Goal: Information Seeking & Learning: Find specific page/section

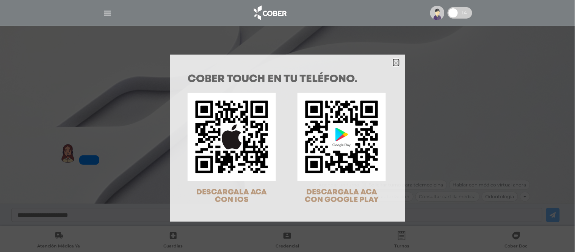
click at [394, 63] on icon "Close" at bounding box center [397, 63] width 6 height 6
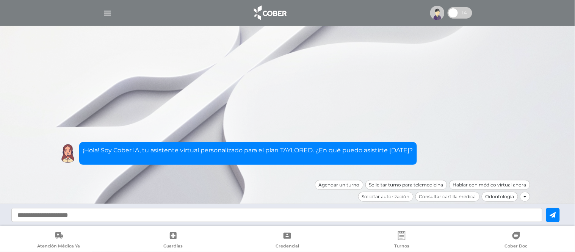
click at [433, 13] on img at bounding box center [437, 13] width 14 height 14
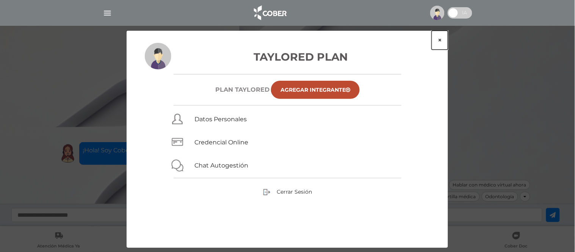
click at [438, 37] on button "×" at bounding box center [440, 40] width 16 height 19
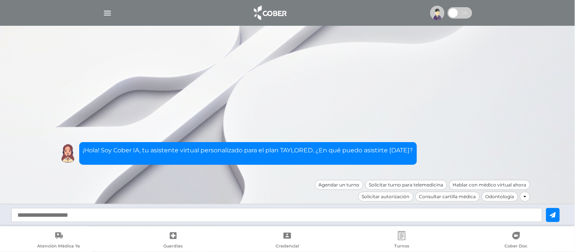
click at [103, 12] on img "button" at bounding box center [107, 12] width 9 height 9
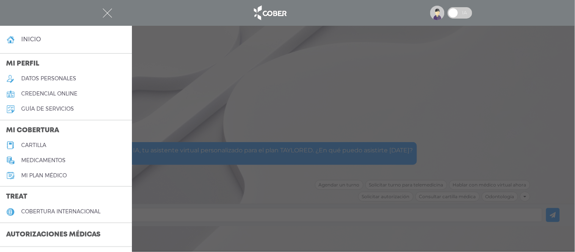
drag, startPoint x: 357, startPoint y: 111, endPoint x: 387, endPoint y: 74, distance: 47.7
click at [359, 105] on div at bounding box center [287, 126] width 575 height 252
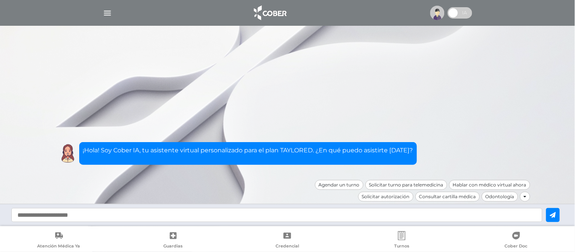
click at [438, 11] on img at bounding box center [437, 13] width 14 height 14
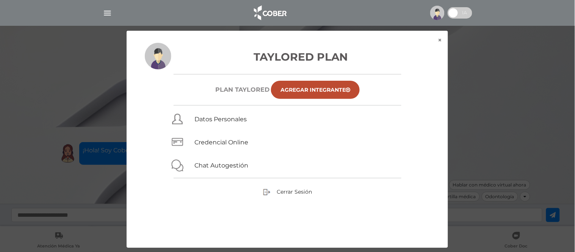
click at [438, 11] on img at bounding box center [437, 13] width 14 height 14
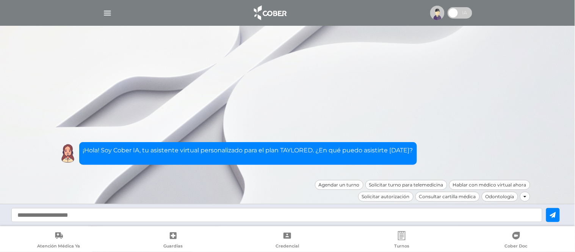
click at [110, 13] on img "button" at bounding box center [107, 12] width 9 height 9
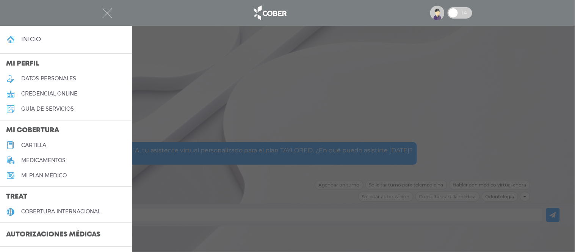
click at [50, 144] on link "cartilla" at bounding box center [66, 145] width 132 height 15
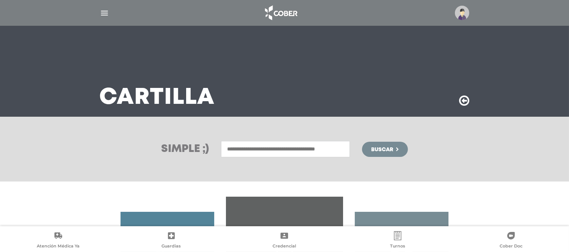
click at [254, 145] on input "text" at bounding box center [285, 149] width 129 height 16
type input "*"
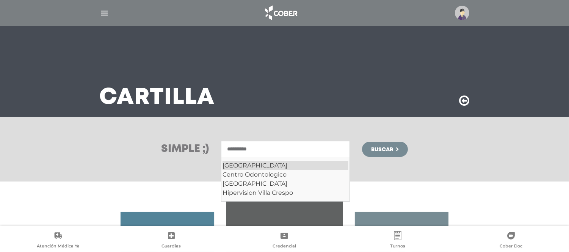
click at [264, 162] on div "Villa Crespo" at bounding box center [286, 165] width 126 height 9
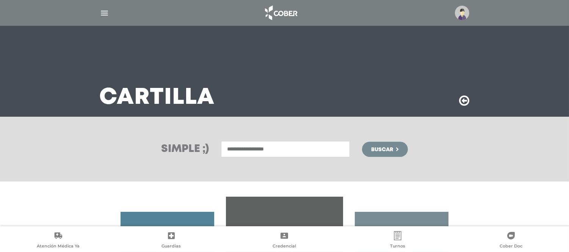
type input "**********"
click at [393, 150] on span "Buscar" at bounding box center [382, 149] width 22 height 5
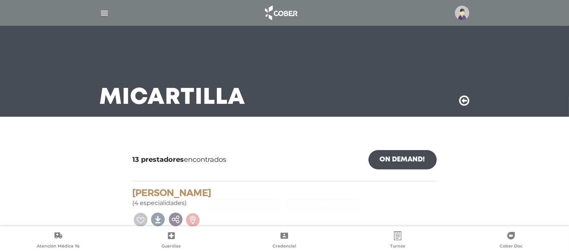
scroll to position [42, 0]
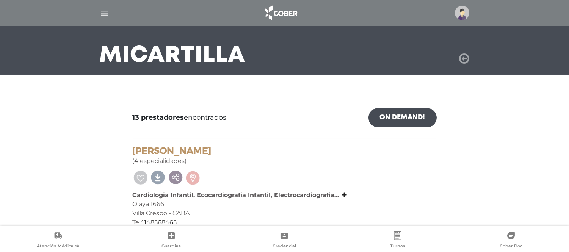
click at [464, 56] on icon at bounding box center [464, 59] width 10 height 12
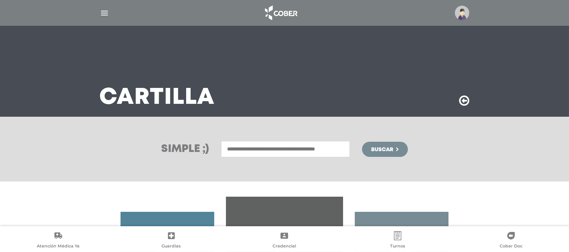
click at [289, 156] on input "text" at bounding box center [285, 149] width 129 height 16
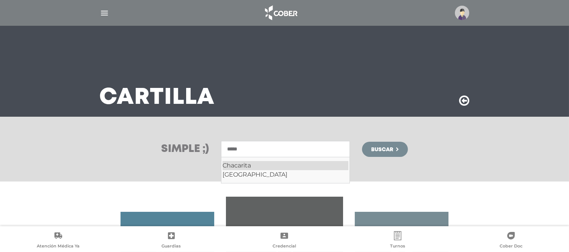
click at [279, 162] on div "Chacarita" at bounding box center [286, 165] width 126 height 9
type input "*********"
click at [378, 148] on span "Buscar" at bounding box center [382, 149] width 22 height 5
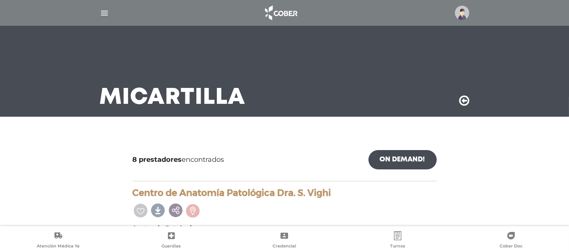
click at [459, 98] on div "Mi Cartilla" at bounding box center [285, 71] width 388 height 91
click at [462, 97] on icon at bounding box center [464, 101] width 10 height 12
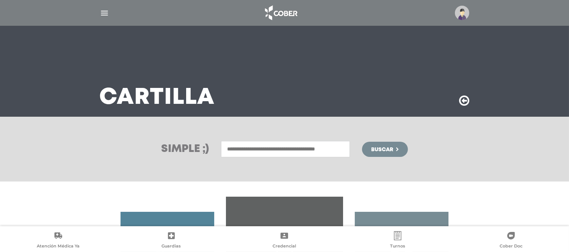
click at [248, 146] on input "text" at bounding box center [285, 149] width 129 height 16
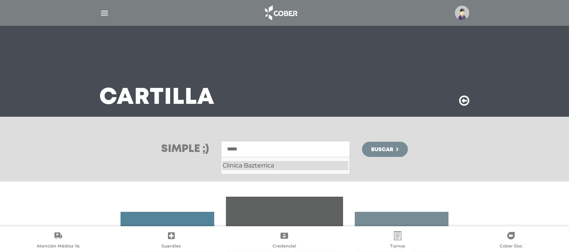
click at [266, 167] on div "Clinica Bazterrica" at bounding box center [286, 165] width 126 height 9
type input "**********"
click at [386, 149] on span "Buscar" at bounding box center [382, 149] width 22 height 5
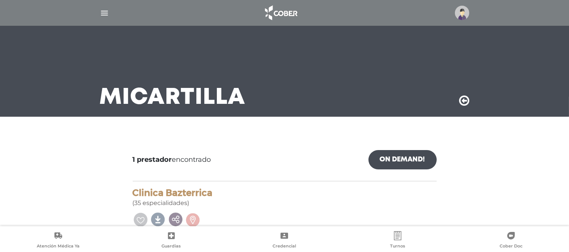
scroll to position [55, 0]
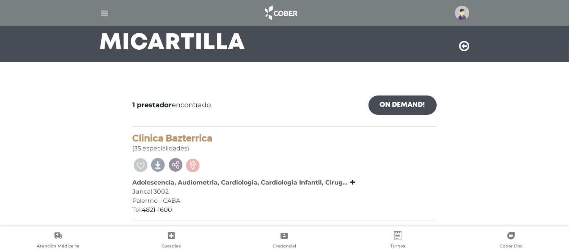
click at [358, 182] on div "Adolescencia, Audiometria, Cardiologia, Cardiologia Infantil, Cirug... Adolesce…" at bounding box center [285, 182] width 304 height 9
click at [353, 181] on icon at bounding box center [353, 182] width 5 height 6
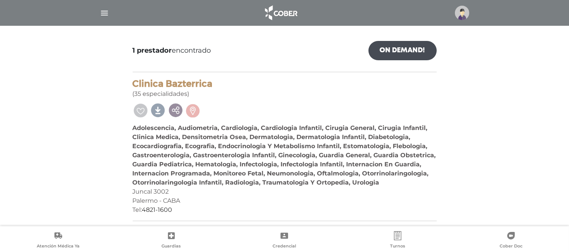
scroll to position [0, 0]
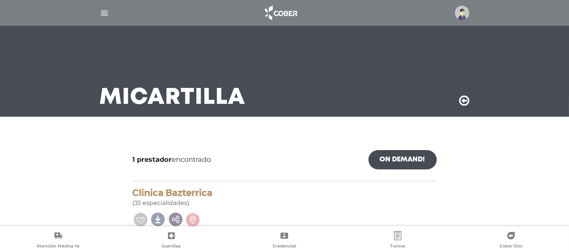
click at [463, 102] on icon at bounding box center [464, 101] width 10 height 12
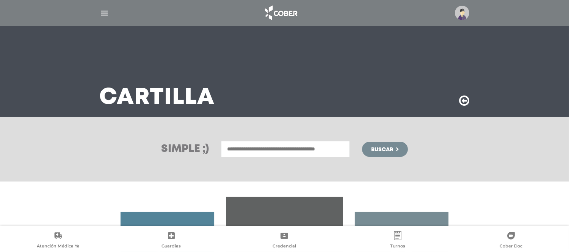
click at [261, 143] on input "text" at bounding box center [285, 149] width 129 height 16
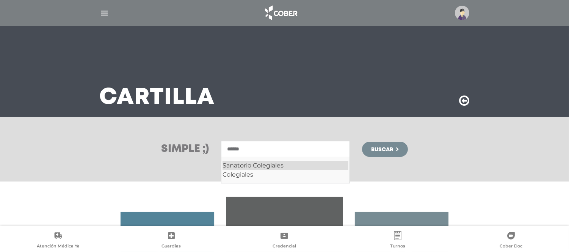
click at [271, 164] on div "Sanatorio Colegiales" at bounding box center [286, 165] width 126 height 9
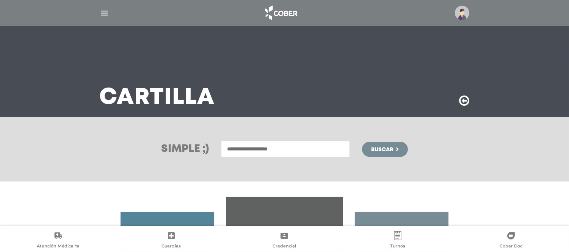
type input "**********"
click at [363, 149] on button "Buscar" at bounding box center [384, 149] width 45 height 15
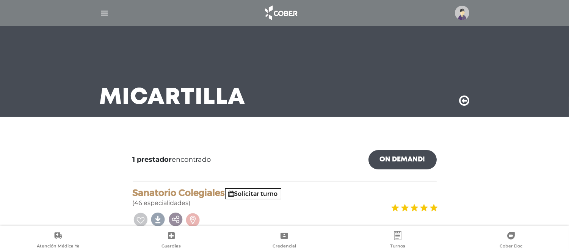
scroll to position [55, 0]
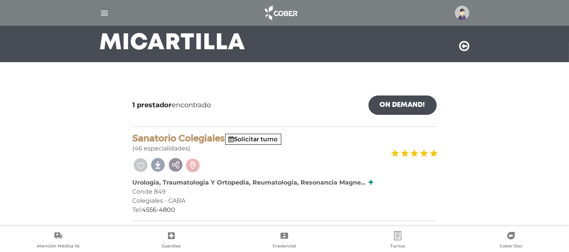
click at [369, 180] on icon at bounding box center [371, 182] width 5 height 6
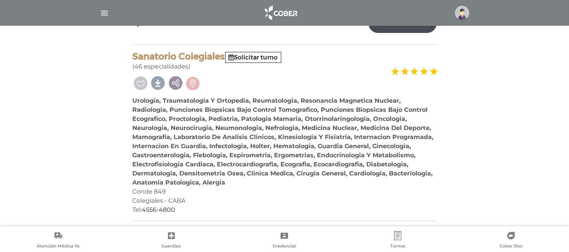
scroll to position [0, 0]
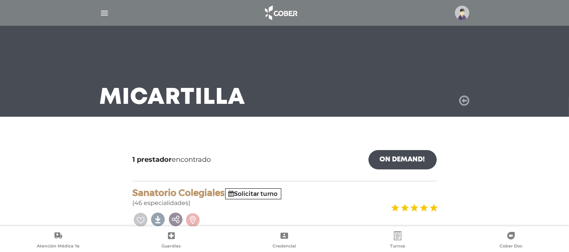
click at [465, 101] on icon at bounding box center [464, 101] width 10 height 12
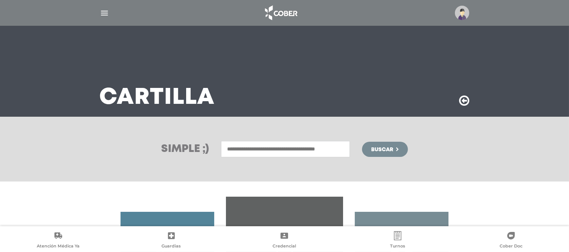
click at [233, 147] on input "text" at bounding box center [285, 149] width 129 height 16
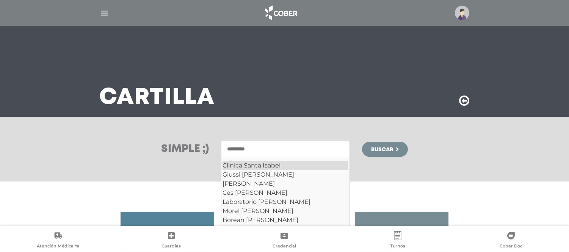
click at [276, 162] on div "Clinica Santa Isabel" at bounding box center [286, 165] width 126 height 9
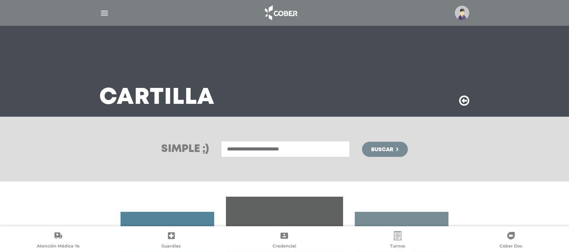
type input "**********"
click at [379, 147] on span "Buscar" at bounding box center [382, 149] width 22 height 5
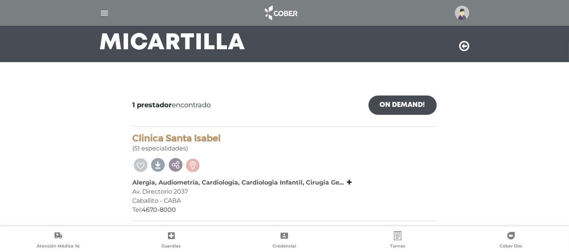
scroll to position [13, 0]
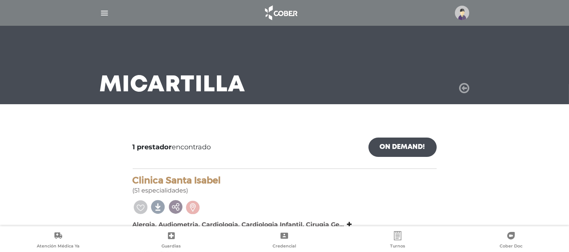
click at [461, 85] on icon at bounding box center [464, 88] width 10 height 12
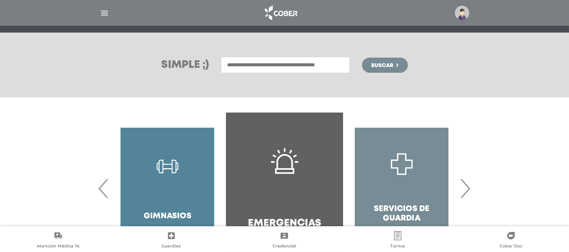
scroll to position [137, 0]
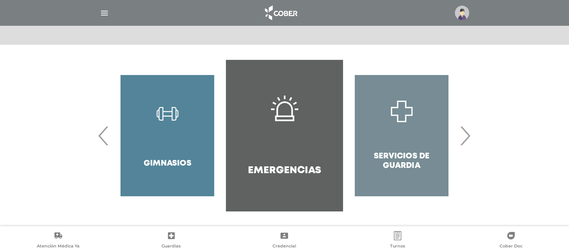
click at [107, 131] on span "‹" at bounding box center [104, 135] width 15 height 41
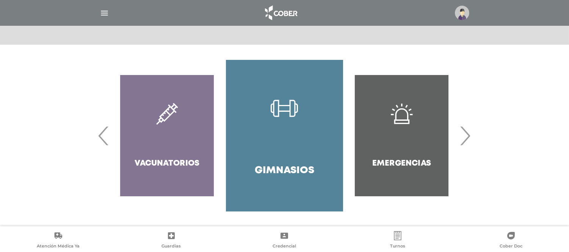
click at [107, 131] on span "‹" at bounding box center [104, 135] width 15 height 41
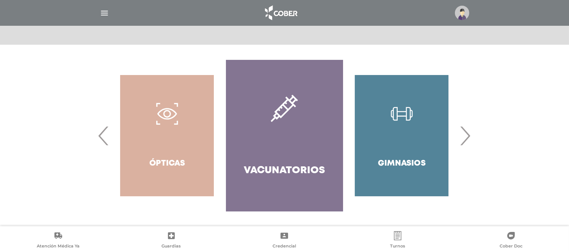
click at [107, 131] on span "‹" at bounding box center [104, 135] width 15 height 41
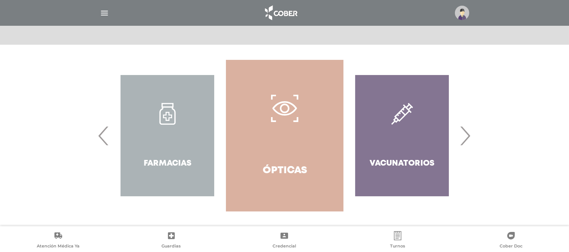
click at [107, 131] on span "‹" at bounding box center [104, 135] width 15 height 41
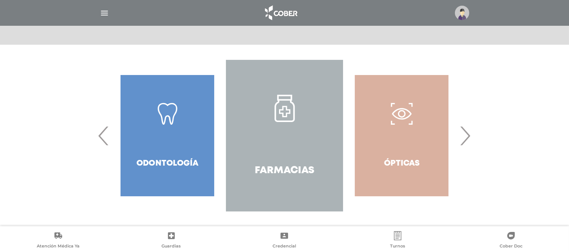
click at [107, 131] on span "‹" at bounding box center [104, 135] width 15 height 41
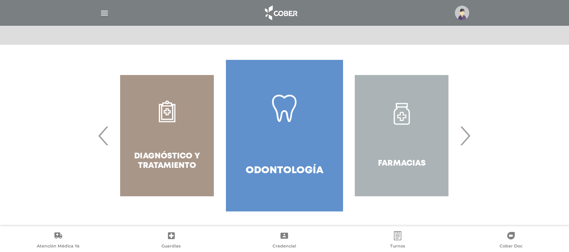
click at [107, 130] on span "‹" at bounding box center [104, 135] width 15 height 41
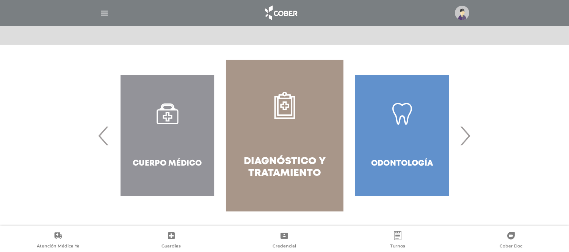
click at [105, 129] on span "‹" at bounding box center [104, 135] width 15 height 41
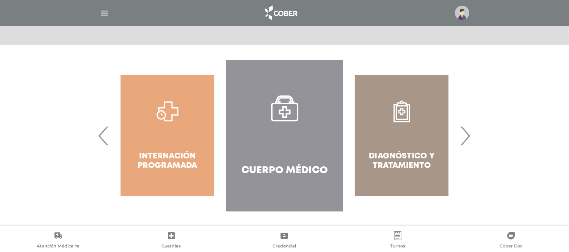
click at [105, 129] on span "‹" at bounding box center [104, 135] width 15 height 41
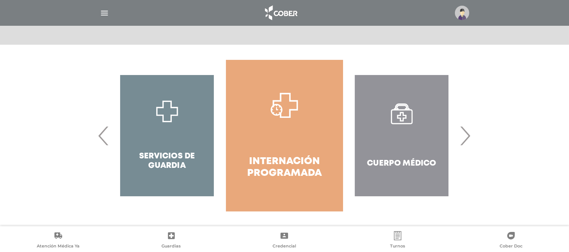
click at [105, 129] on span "‹" at bounding box center [104, 135] width 15 height 41
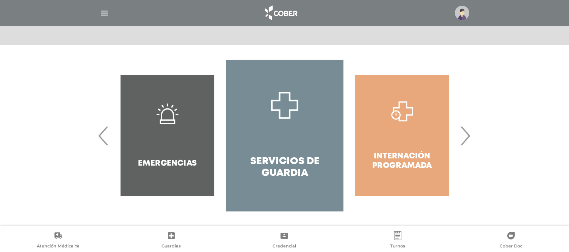
click at [105, 129] on span "‹" at bounding box center [104, 135] width 15 height 41
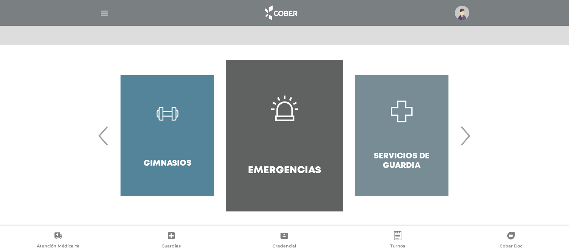
click at [109, 130] on div "Gimnasios" at bounding box center [167, 136] width 117 height 152
click at [109, 130] on div "Odontología Farmacias" at bounding box center [285, 136] width 352 height 152
click at [102, 130] on span "‹" at bounding box center [104, 135] width 15 height 41
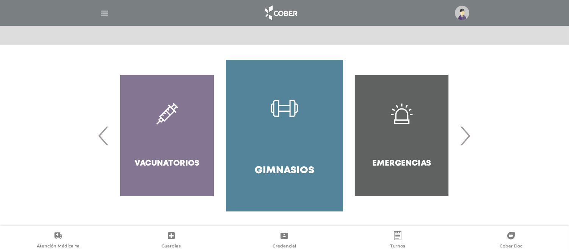
click at [101, 130] on span "‹" at bounding box center [104, 135] width 15 height 41
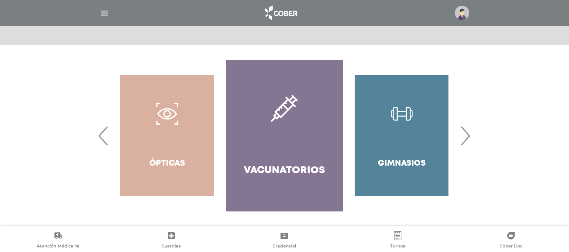
click at [101, 130] on span "‹" at bounding box center [104, 135] width 15 height 41
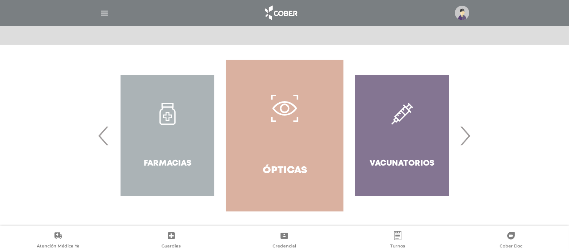
click at [100, 129] on span "‹" at bounding box center [104, 135] width 15 height 41
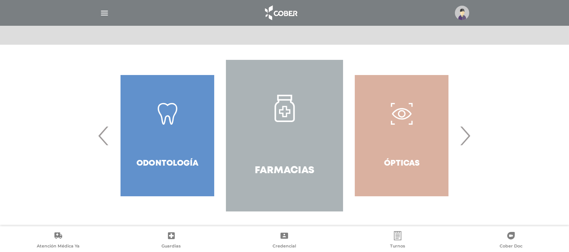
click at [100, 129] on span "‹" at bounding box center [104, 135] width 15 height 41
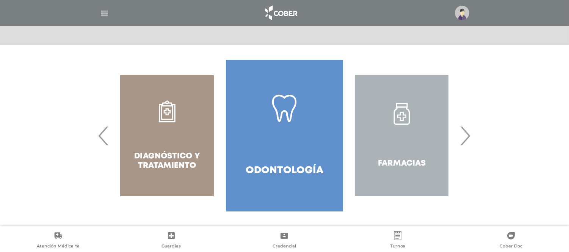
click at [100, 128] on span "‹" at bounding box center [104, 135] width 15 height 41
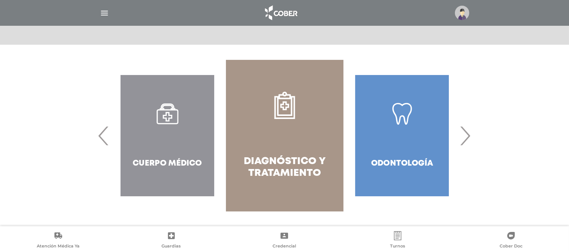
scroll to position [0, 0]
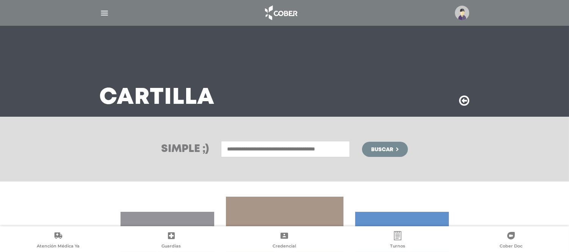
click at [278, 146] on input "text" at bounding box center [285, 149] width 129 height 16
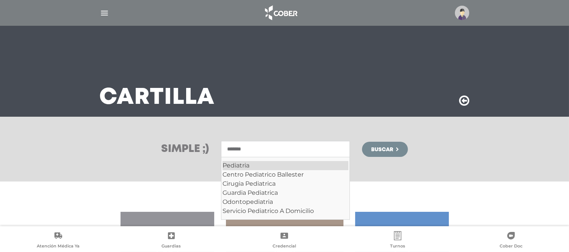
click at [268, 163] on div "Pediatria" at bounding box center [286, 165] width 126 height 9
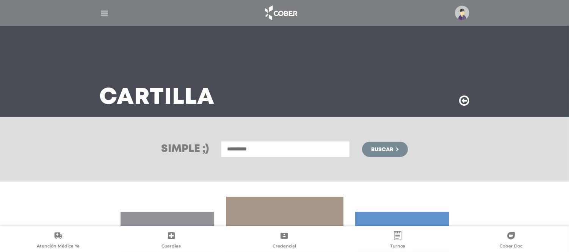
type input "*********"
click at [400, 149] on button "Buscar" at bounding box center [384, 149] width 45 height 15
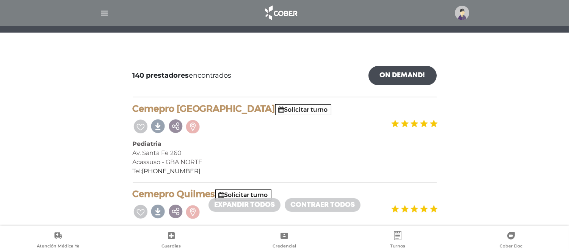
scroll to position [42, 0]
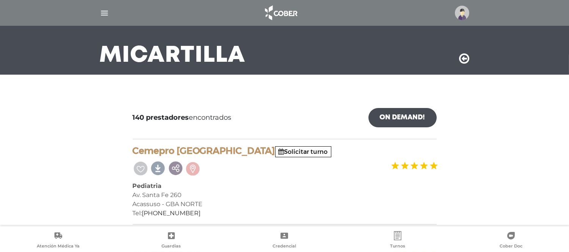
click at [467, 59] on icon at bounding box center [464, 59] width 10 height 12
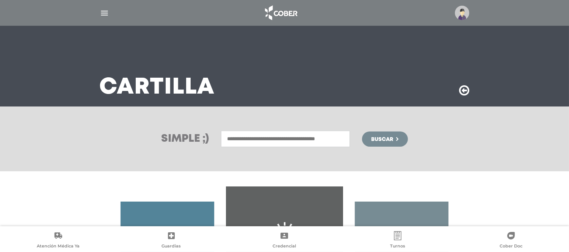
scroll to position [95, 0]
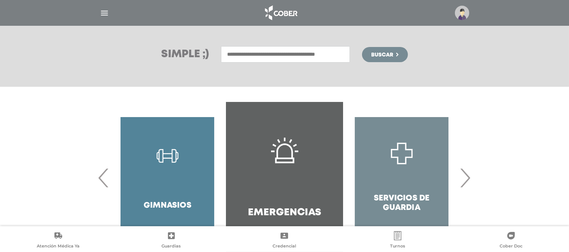
click at [315, 51] on input "text" at bounding box center [285, 54] width 129 height 16
type input "*********"
click at [362, 47] on button "Buscar" at bounding box center [384, 54] width 45 height 15
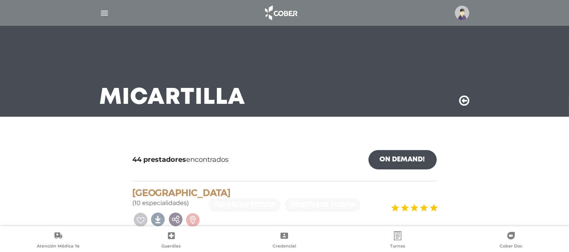
scroll to position [126, 0]
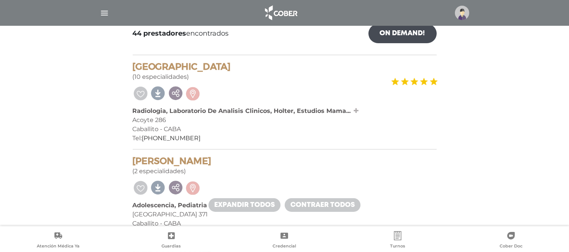
click at [355, 108] on icon at bounding box center [356, 111] width 5 height 6
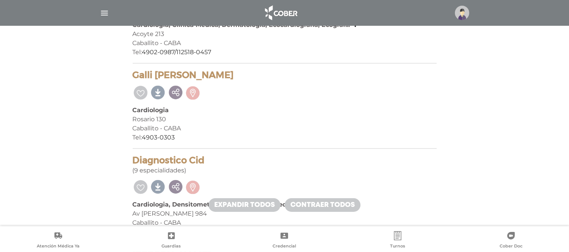
scroll to position [674, 0]
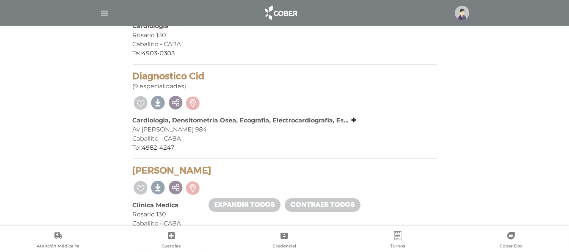
click at [348, 117] on div "Cardiologia, Densitometria Osea, Ecografia, Electrocardiografia, Es... Cardiolo…" at bounding box center [285, 120] width 304 height 9
click at [354, 117] on icon at bounding box center [354, 120] width 5 height 6
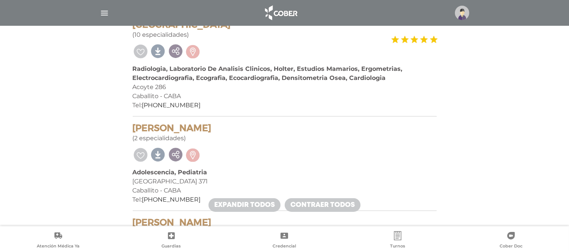
scroll to position [0, 0]
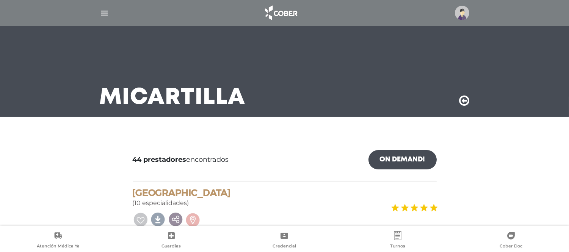
click at [101, 11] on img "button" at bounding box center [104, 12] width 9 height 9
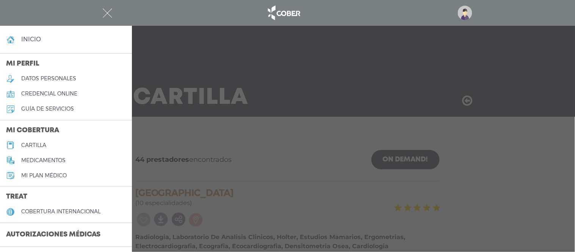
click at [107, 13] on img "button" at bounding box center [107, 12] width 9 height 9
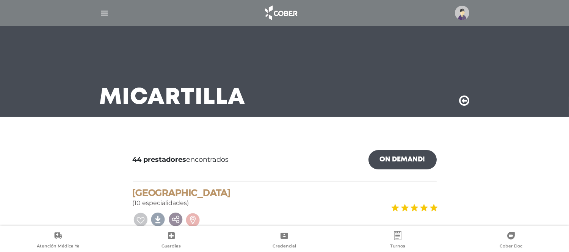
scroll to position [42, 0]
